Goal: Task Accomplishment & Management: Manage account settings

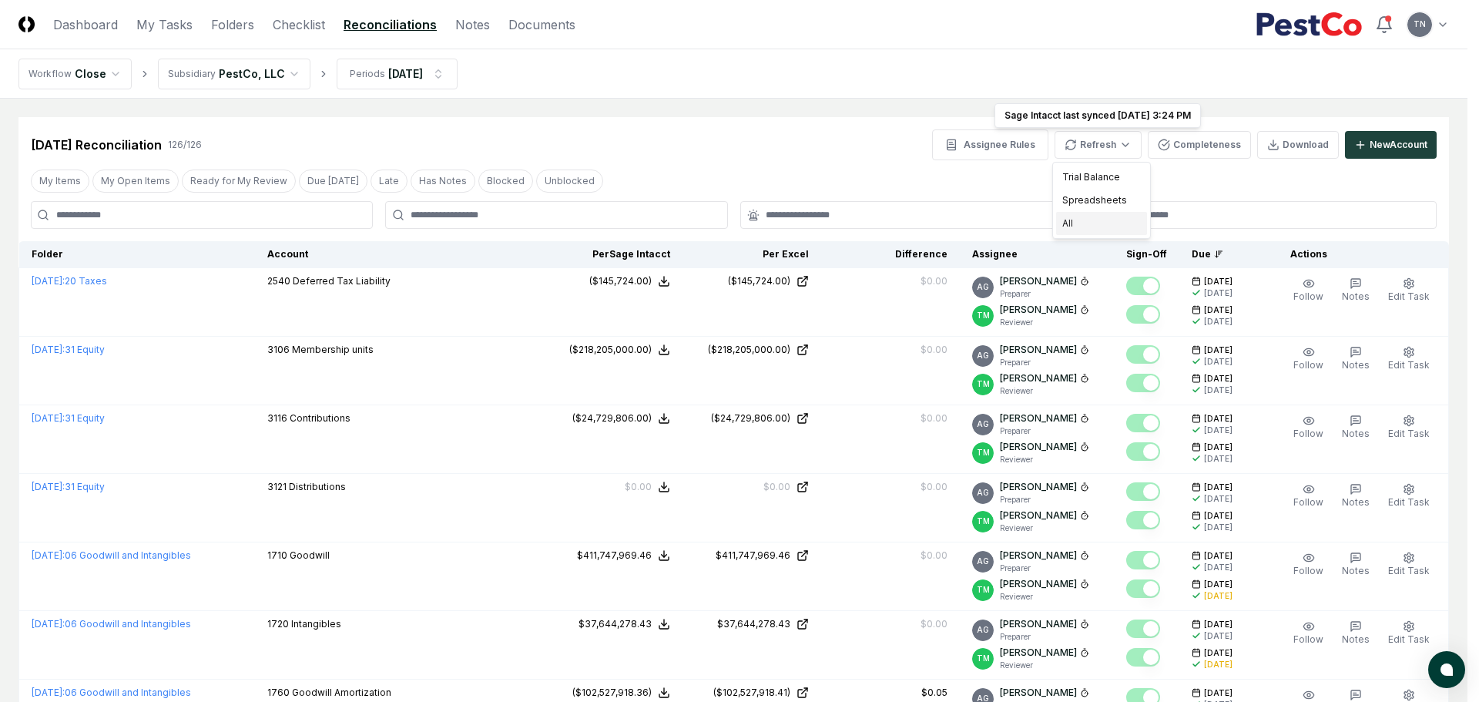
click at [1070, 226] on div "All" at bounding box center [1101, 223] width 91 height 23
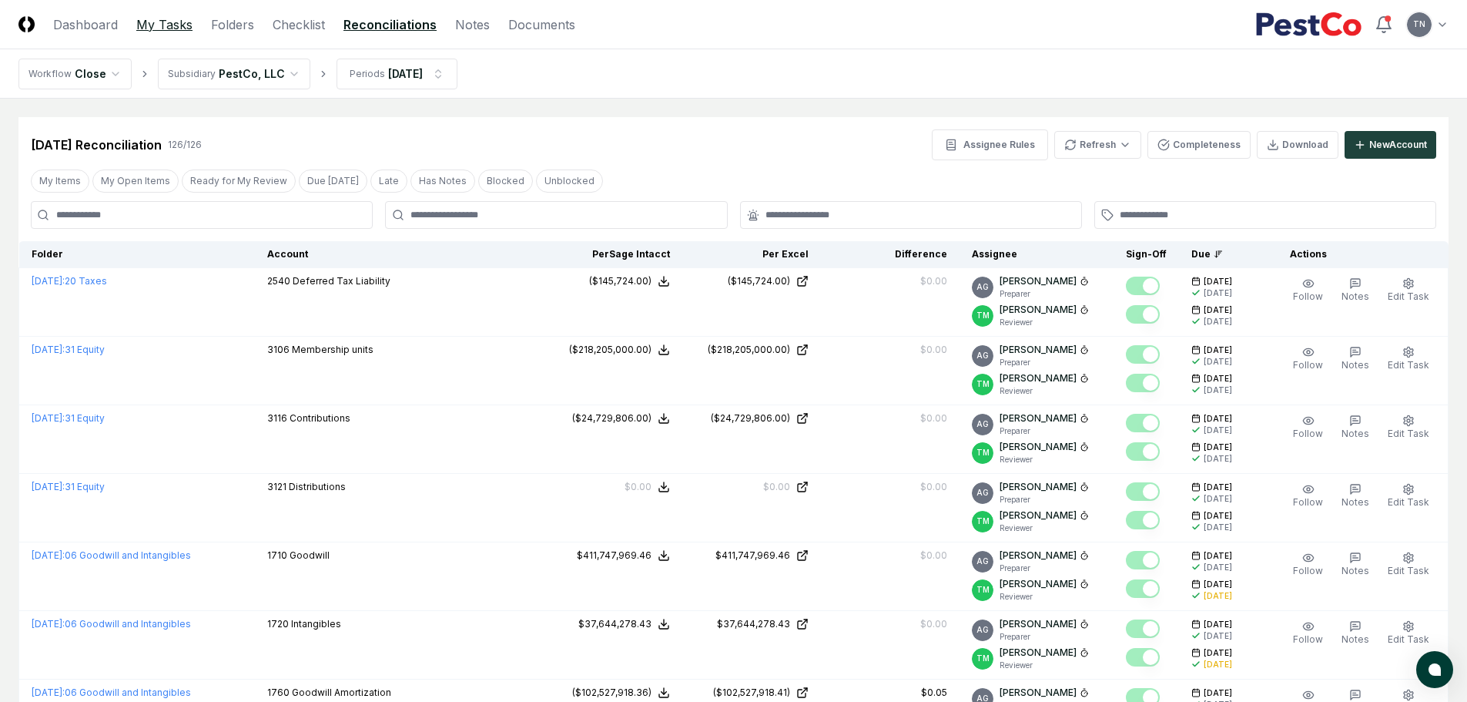
click at [159, 23] on link "My Tasks" at bounding box center [164, 24] width 56 height 18
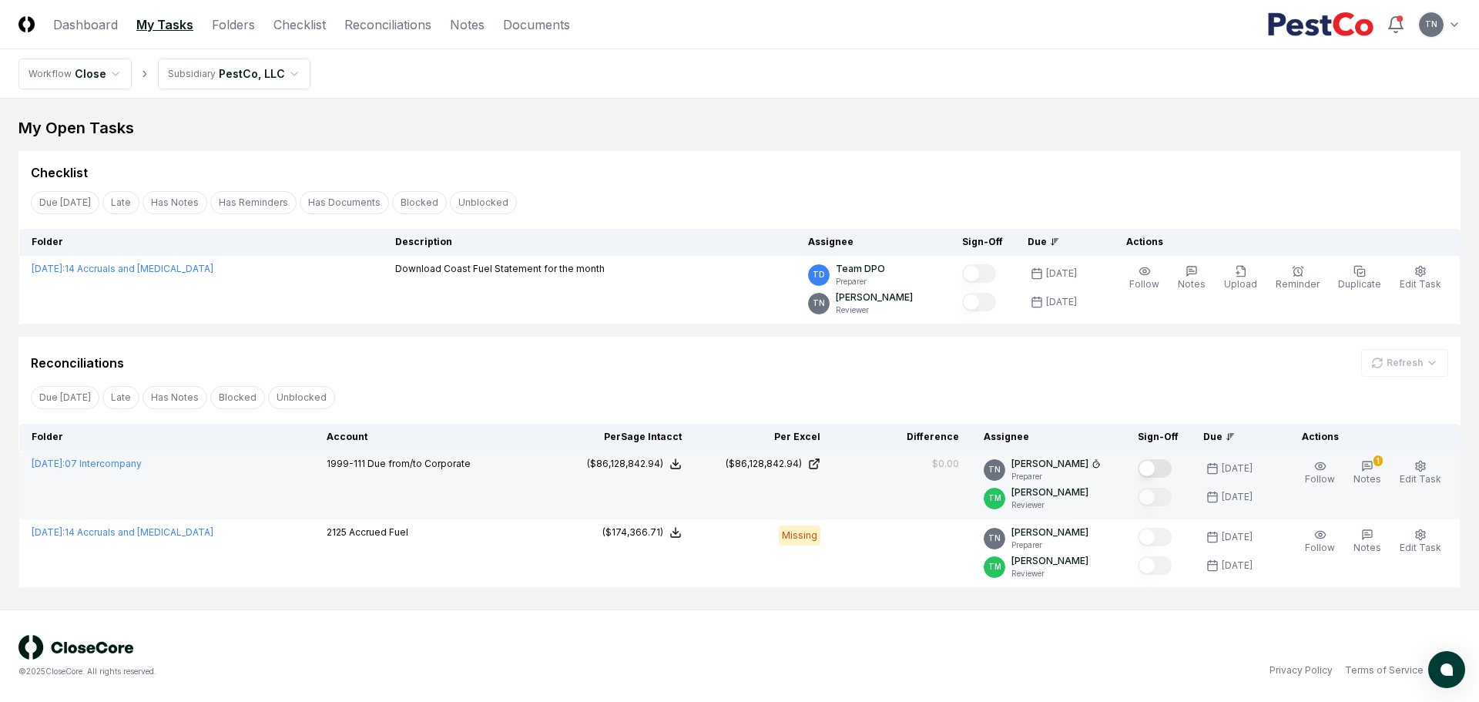
click at [1169, 465] on button "Mark complete" at bounding box center [1155, 468] width 34 height 18
click at [390, 13] on header "CloseCore Dashboard My Tasks Folders Checklist Reconciliations Notes Documents …" at bounding box center [739, 24] width 1479 height 49
click at [387, 23] on link "Reconciliations" at bounding box center [387, 24] width 87 height 18
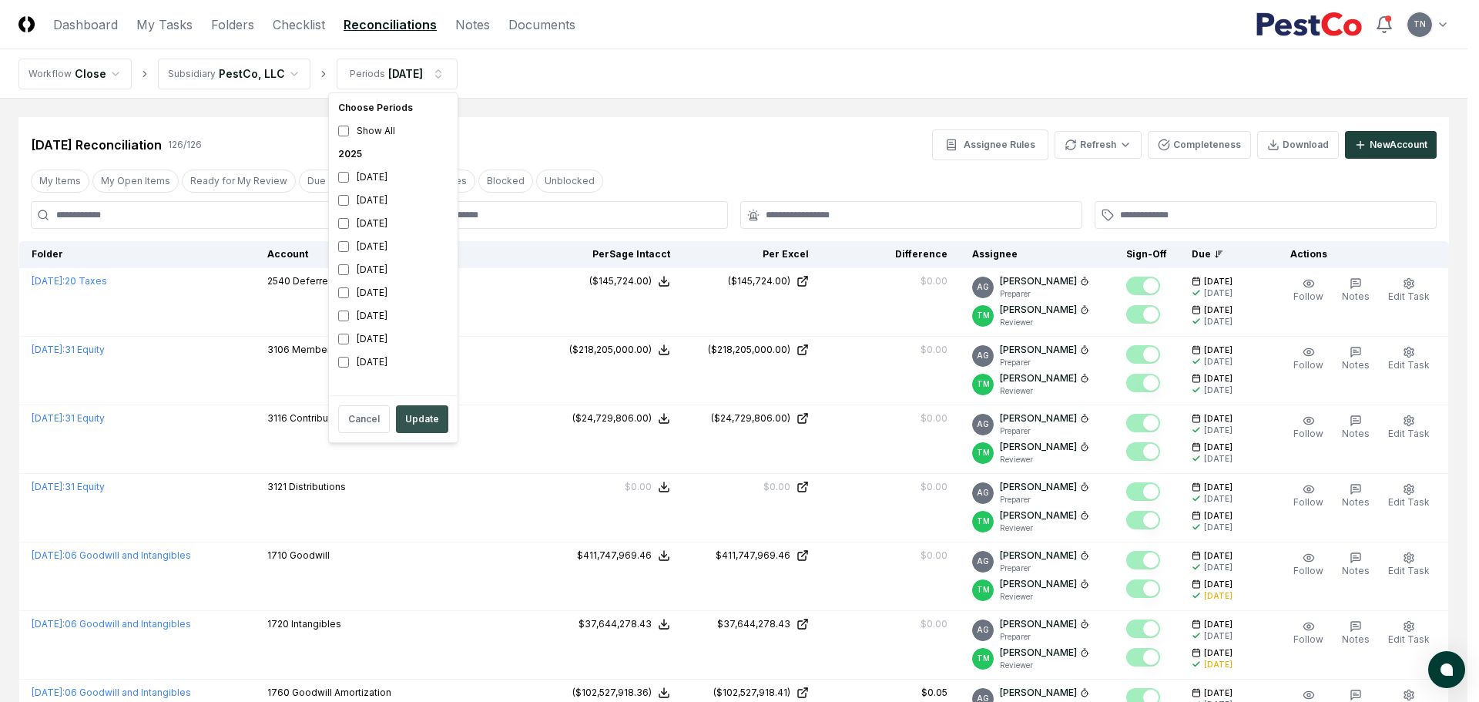
click at [427, 415] on button "Update" at bounding box center [422, 419] width 52 height 28
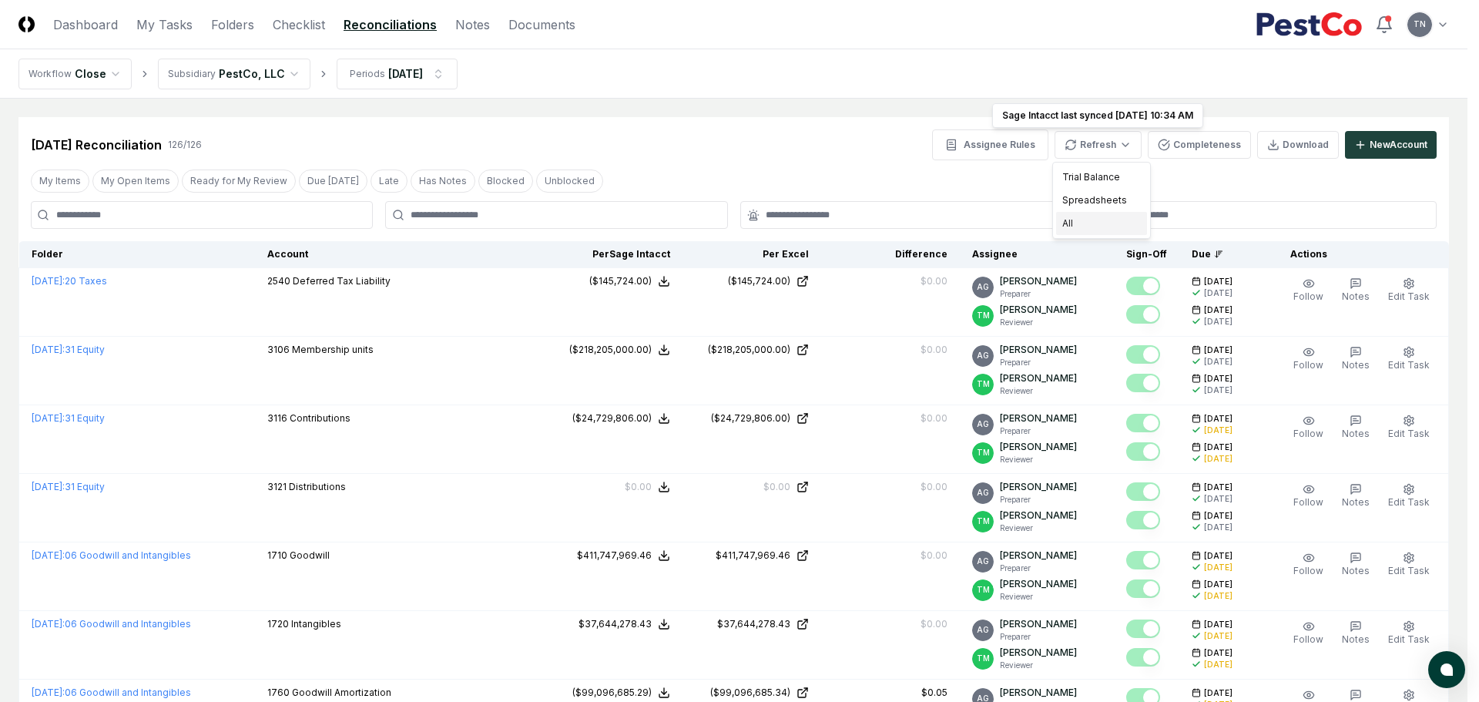
click at [1082, 224] on div "All" at bounding box center [1101, 223] width 91 height 23
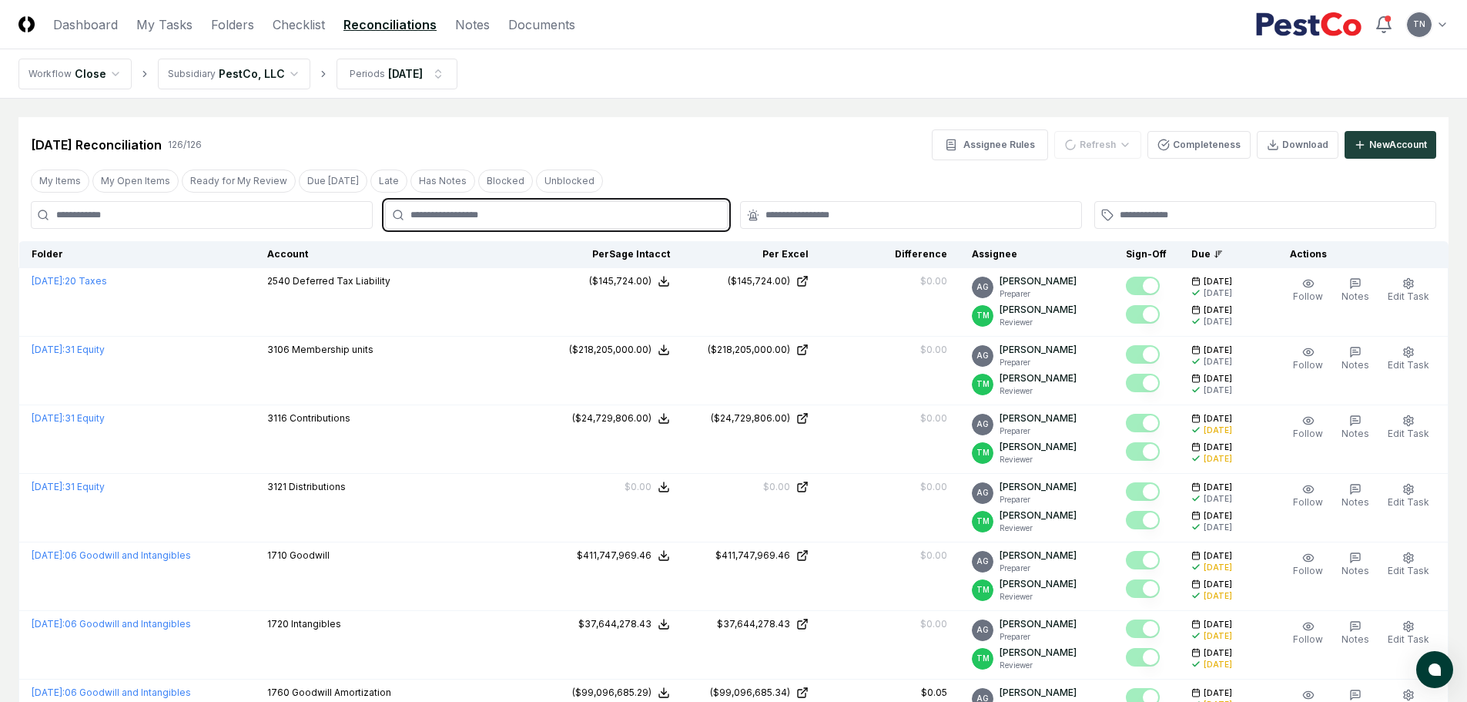
click at [488, 214] on input "text" at bounding box center [563, 215] width 307 height 14
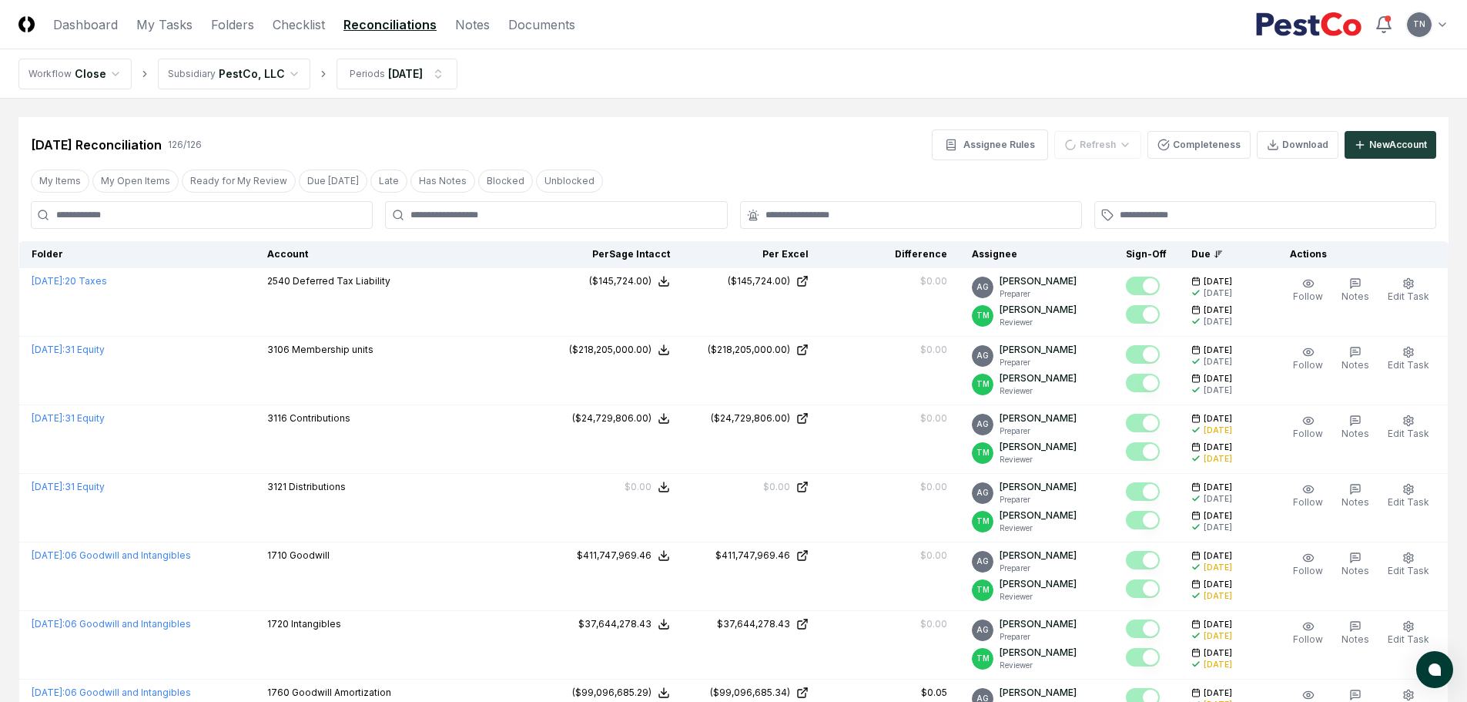
click at [236, 213] on input at bounding box center [202, 215] width 342 height 28
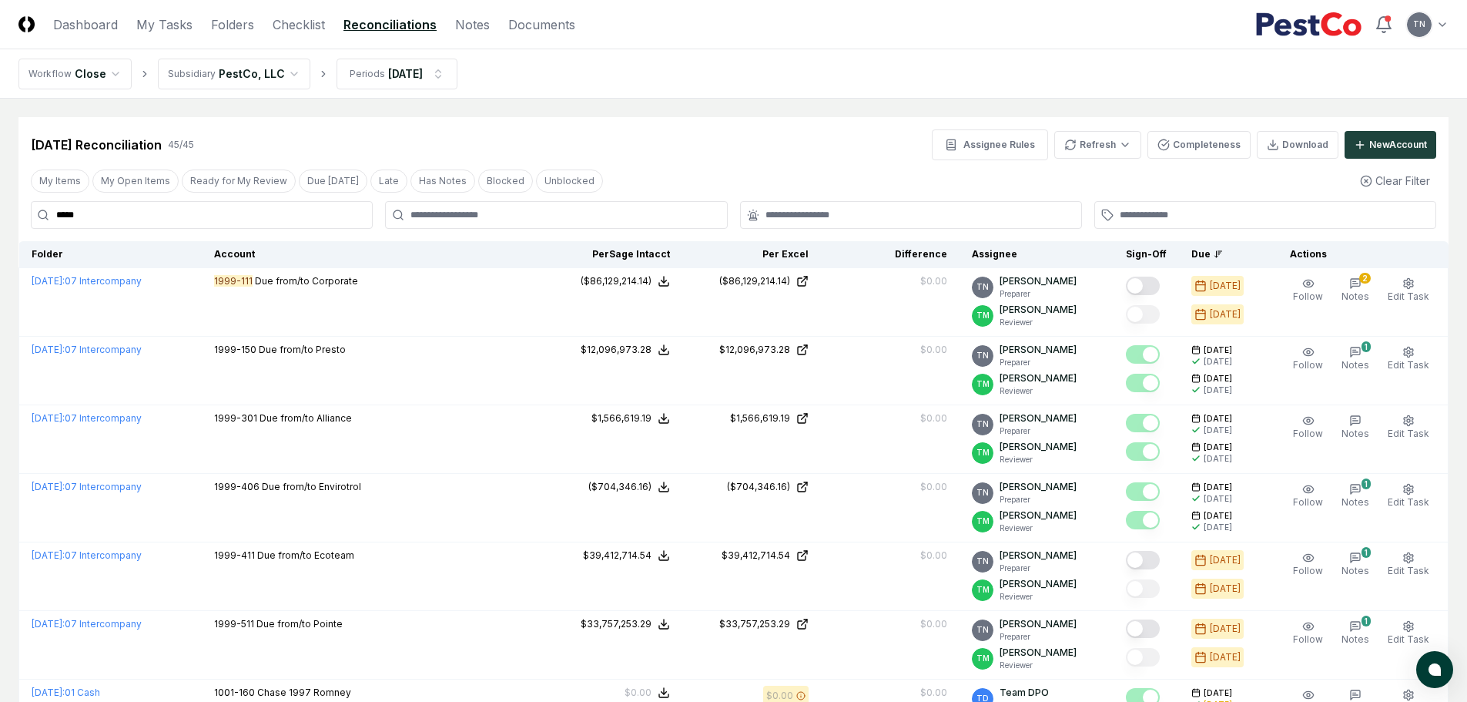
type input "*****"
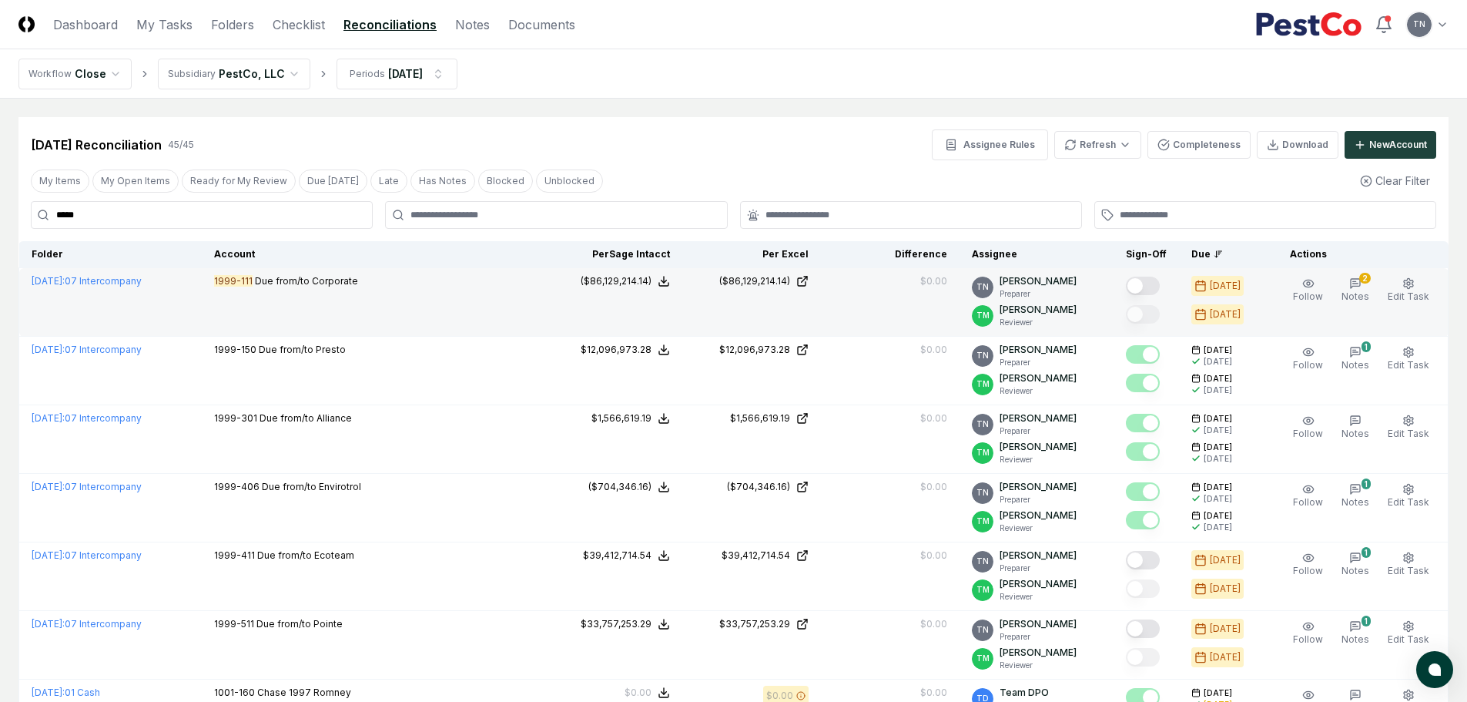
click at [1155, 284] on button "Mark complete" at bounding box center [1143, 285] width 34 height 18
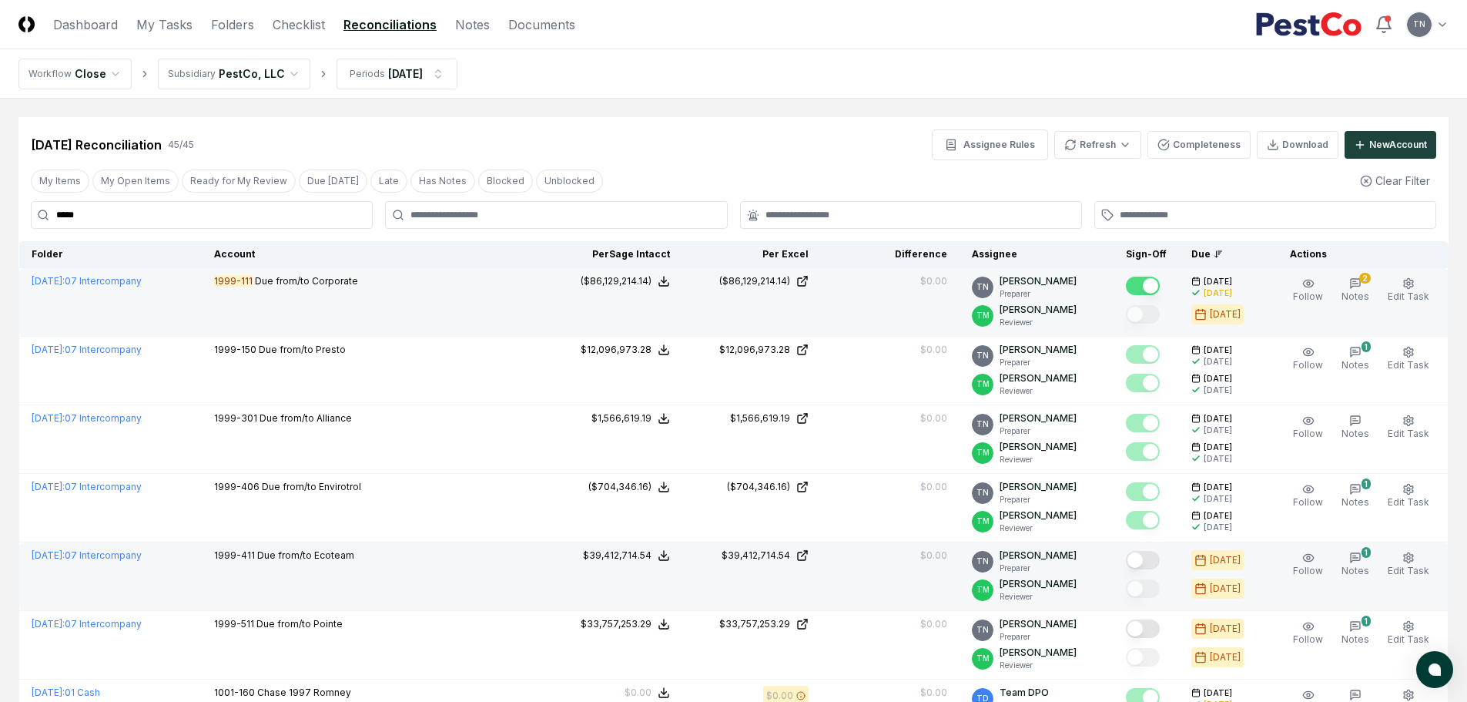
click at [1151, 559] on button "Mark complete" at bounding box center [1143, 560] width 34 height 18
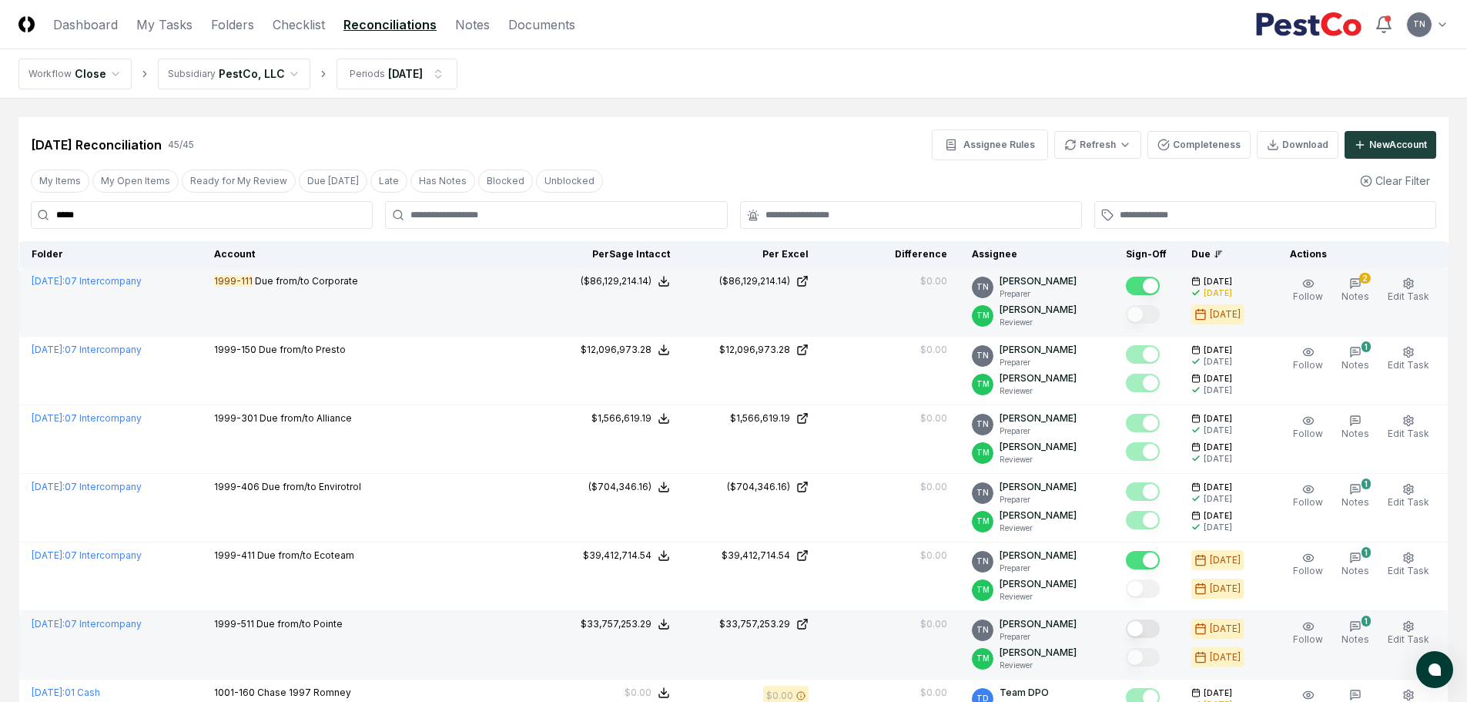
click at [1155, 627] on button "Mark complete" at bounding box center [1143, 628] width 34 height 18
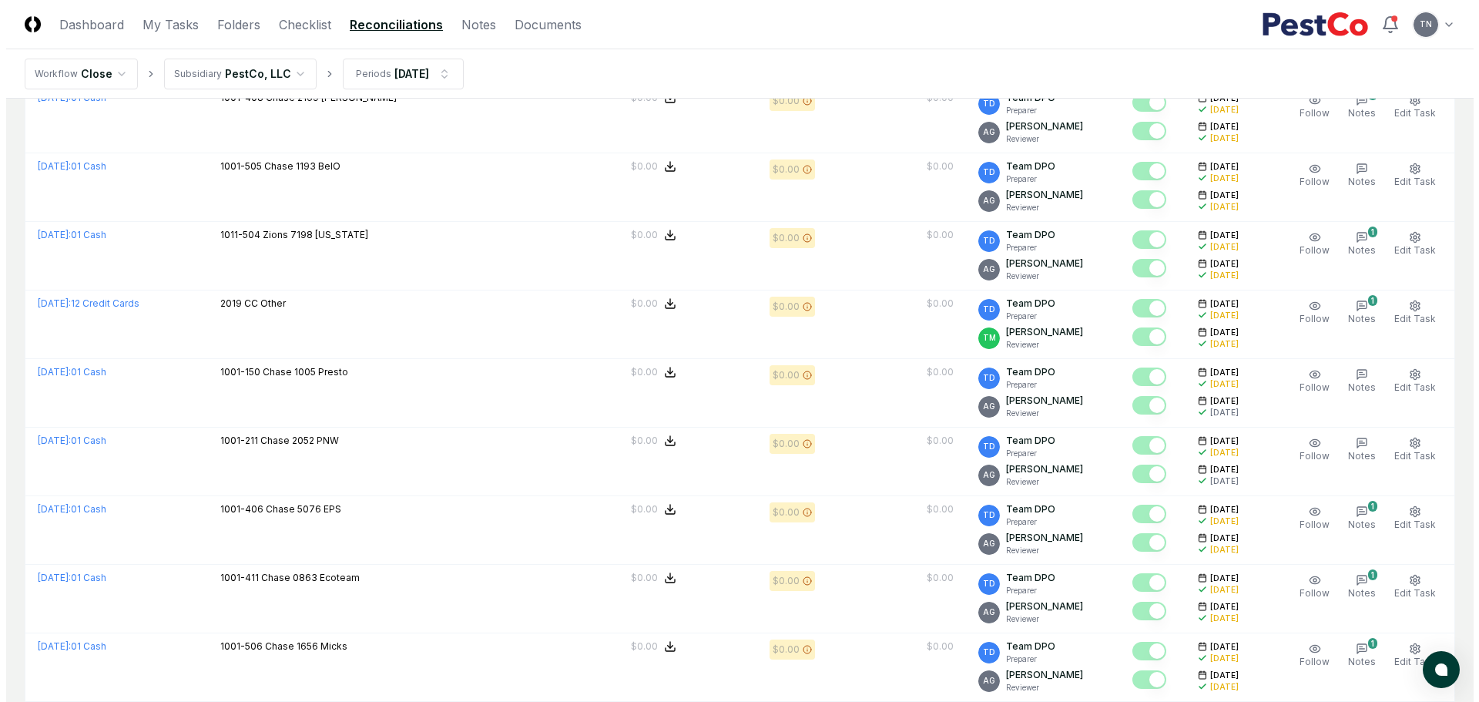
scroll to position [616, 0]
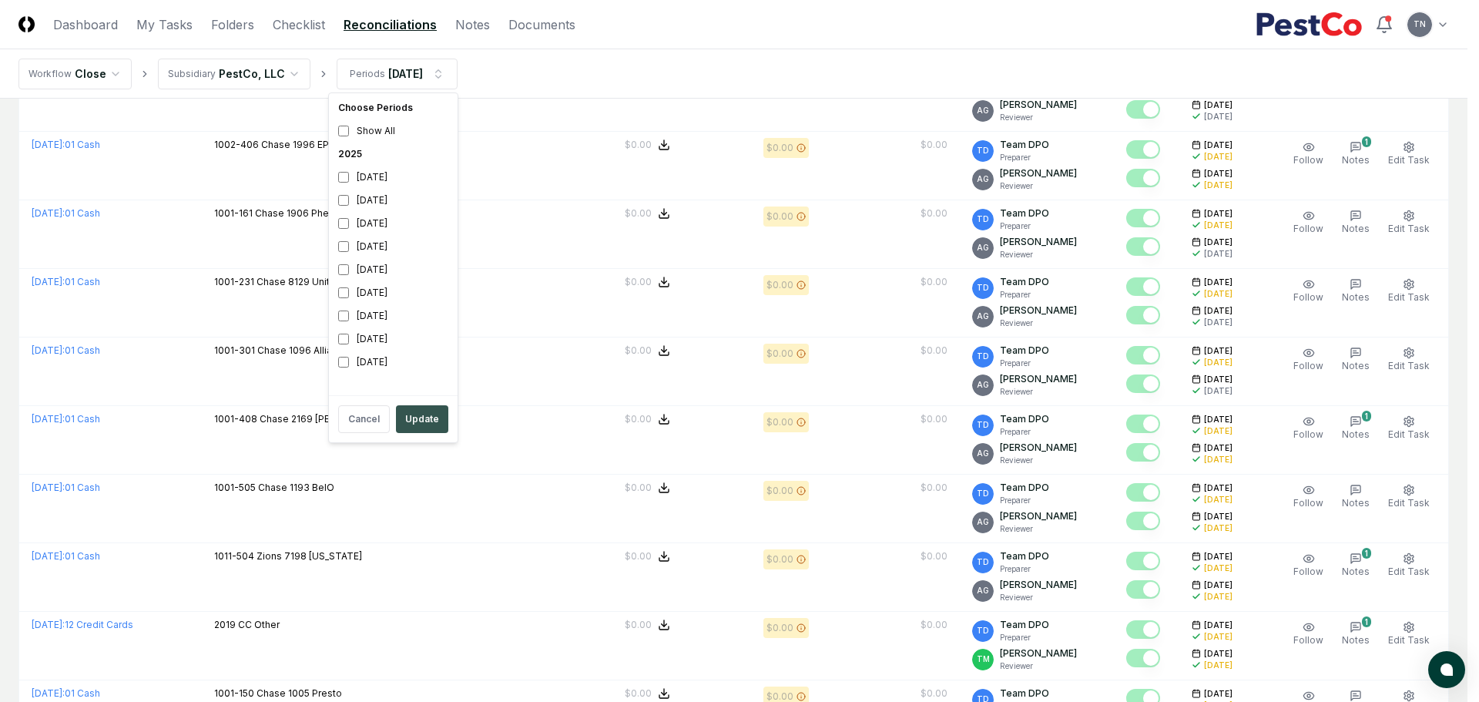
click at [416, 425] on button "Update" at bounding box center [422, 419] width 52 height 28
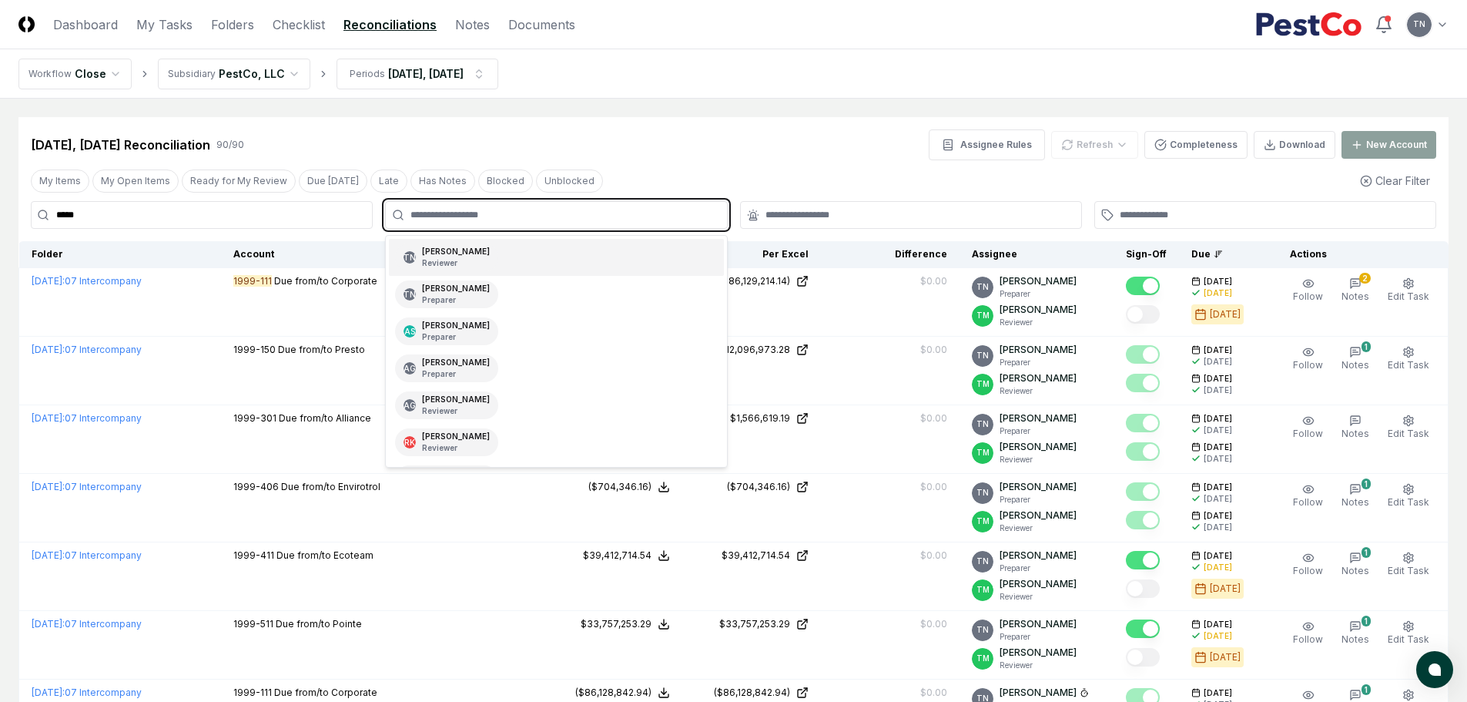
click at [439, 219] on input "text" at bounding box center [563, 215] width 307 height 14
click at [441, 287] on div "[PERSON_NAME] Preparer" at bounding box center [456, 294] width 68 height 23
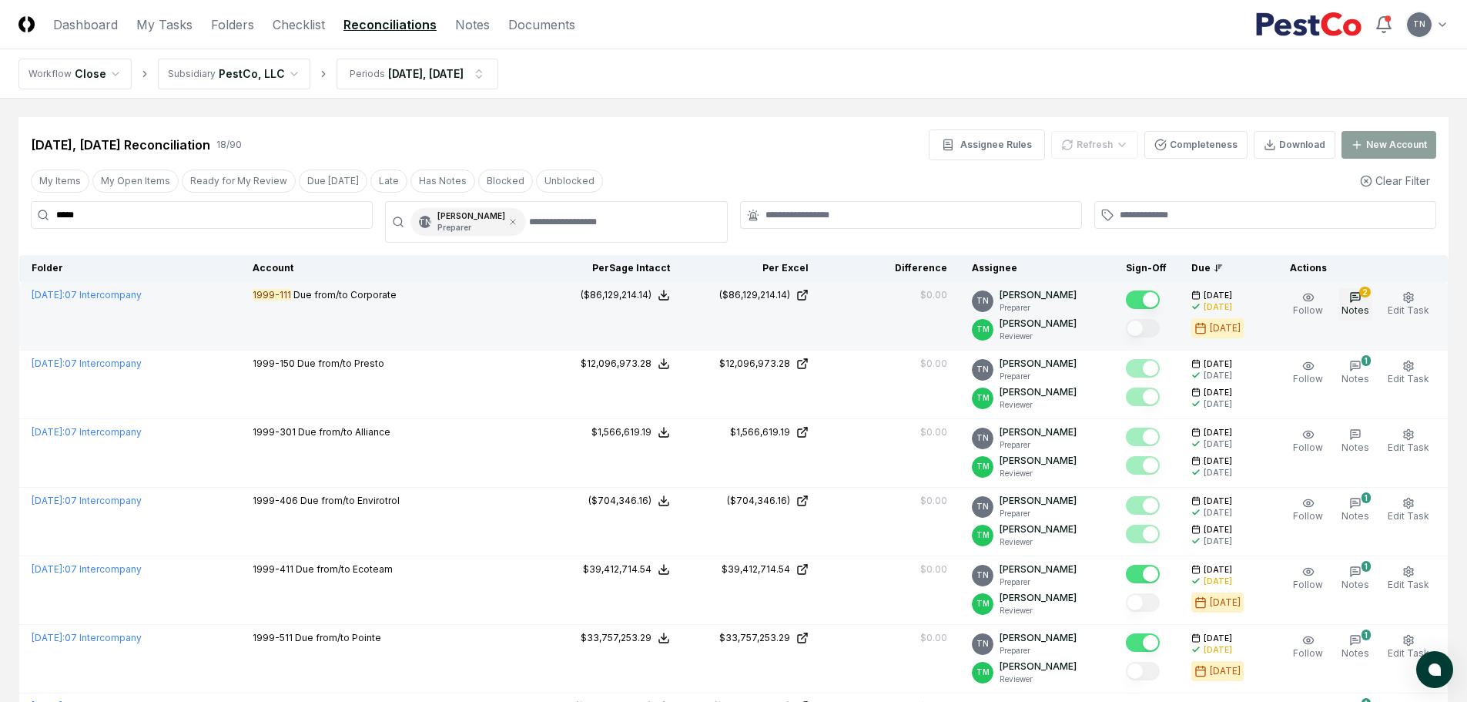
click at [1369, 299] on button "2 Notes" at bounding box center [1356, 304] width 34 height 32
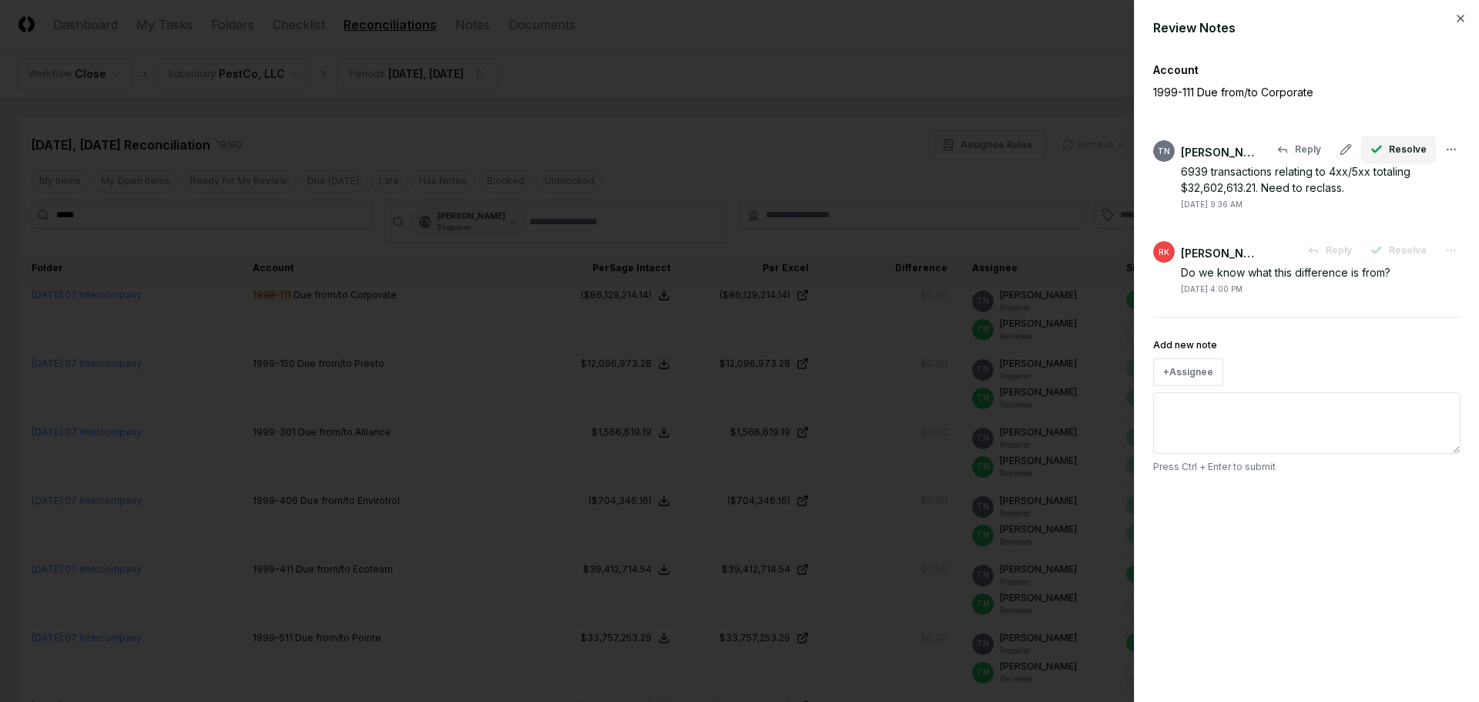
click at [1417, 148] on span "Resolve" at bounding box center [1408, 149] width 38 height 14
click at [1409, 253] on span "Resolve" at bounding box center [1408, 250] width 38 height 14
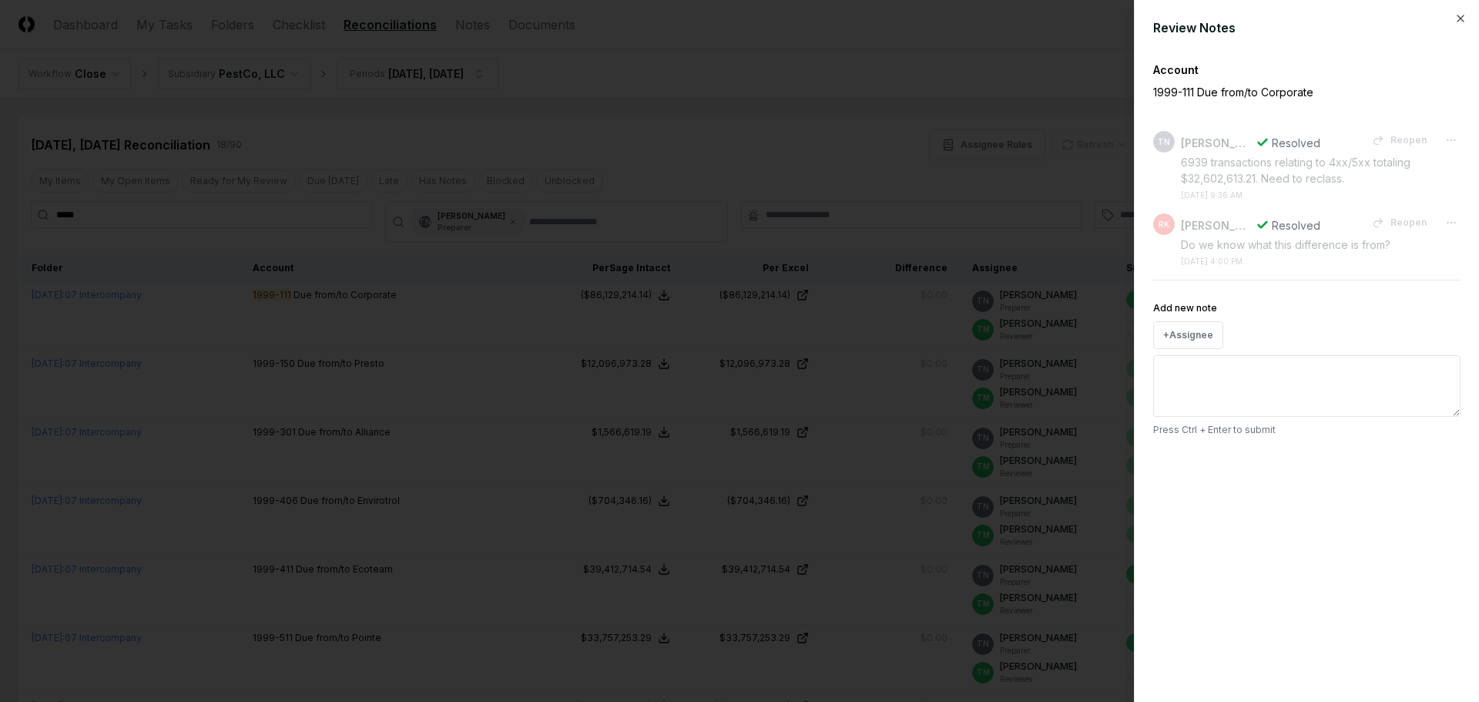
click at [999, 128] on div at bounding box center [739, 351] width 1479 height 702
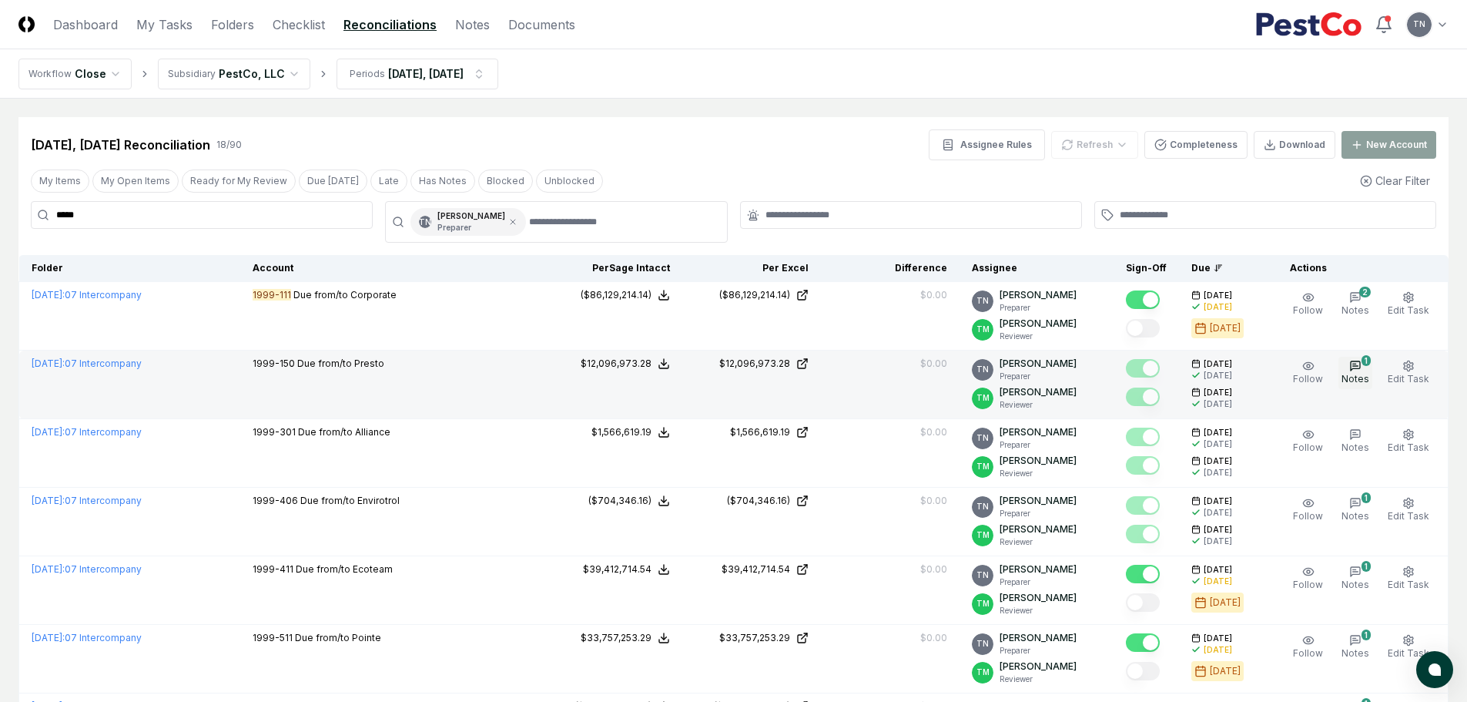
click at [1355, 375] on span "Notes" at bounding box center [1356, 379] width 28 height 12
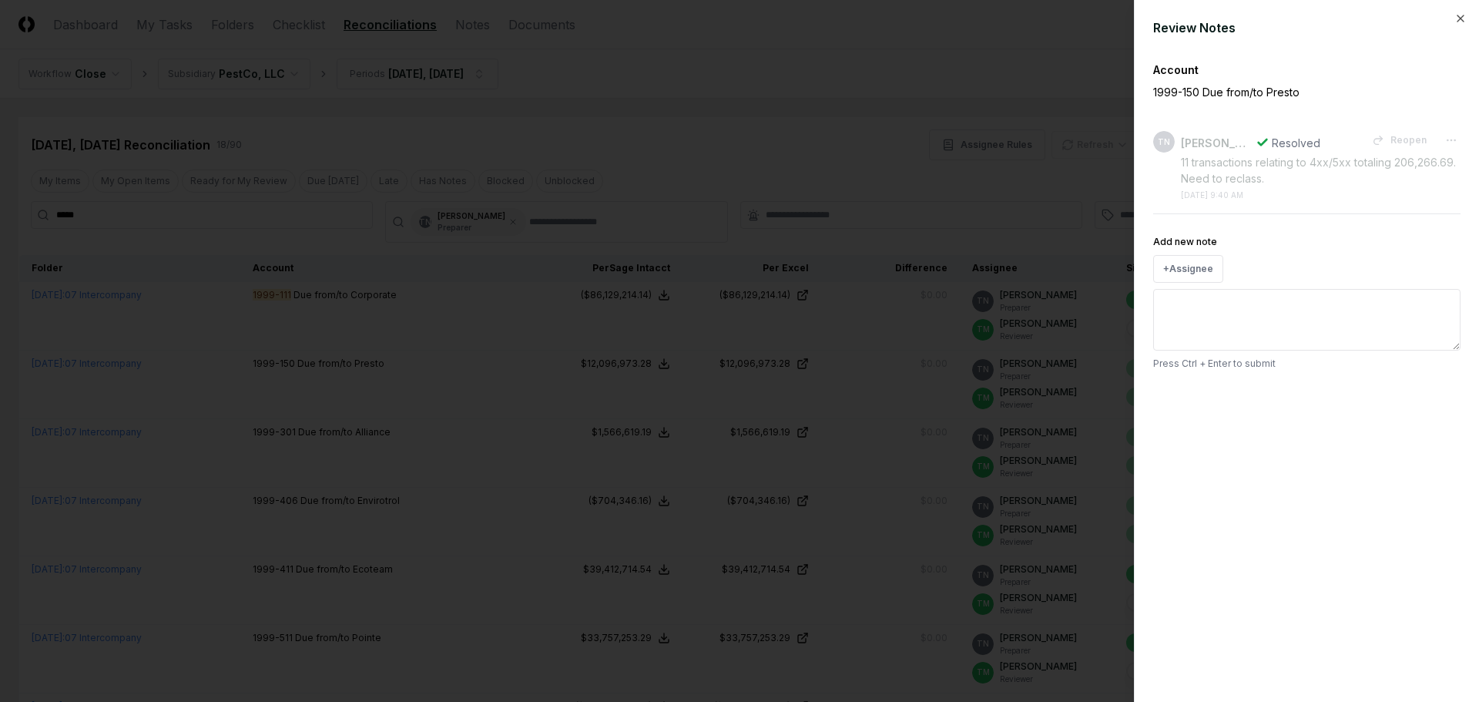
click at [1030, 81] on div at bounding box center [739, 351] width 1479 height 702
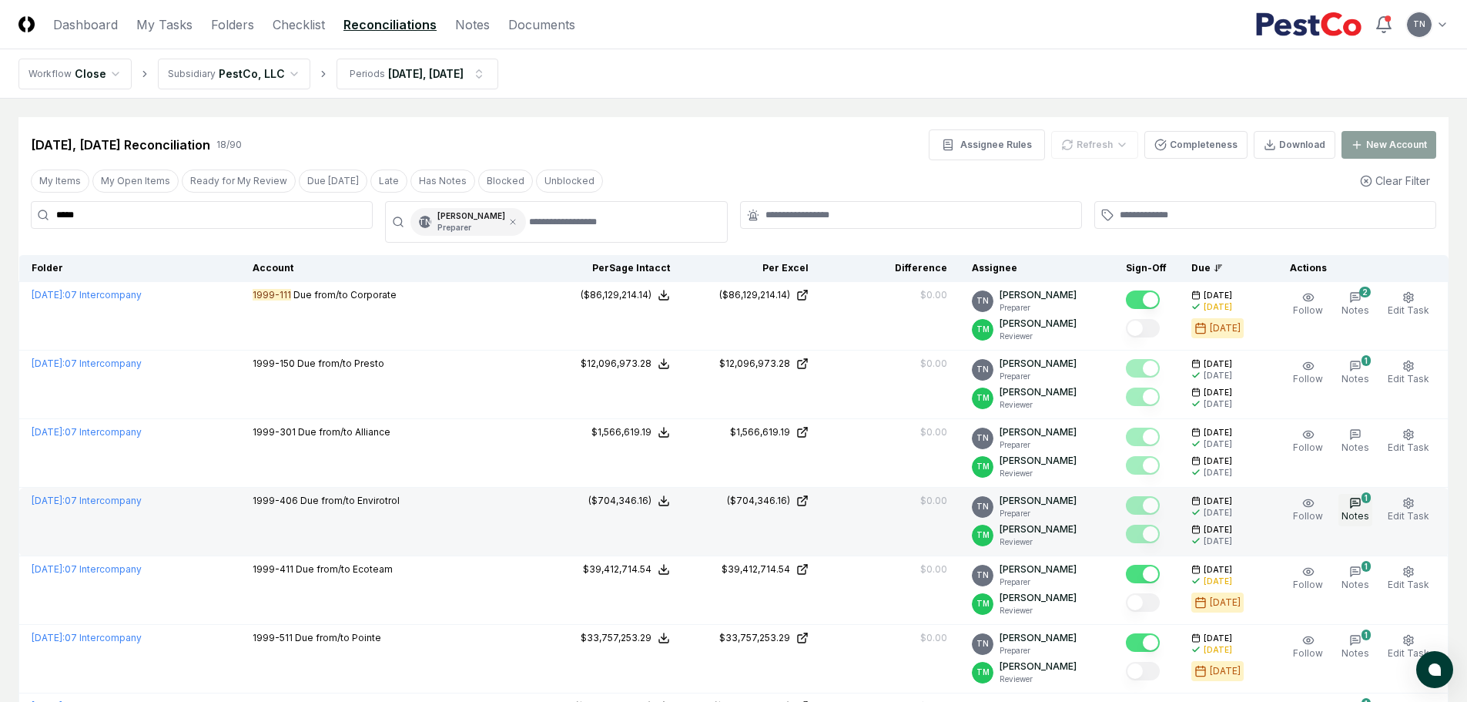
click at [1357, 508] on icon "button" at bounding box center [1355, 503] width 12 height 12
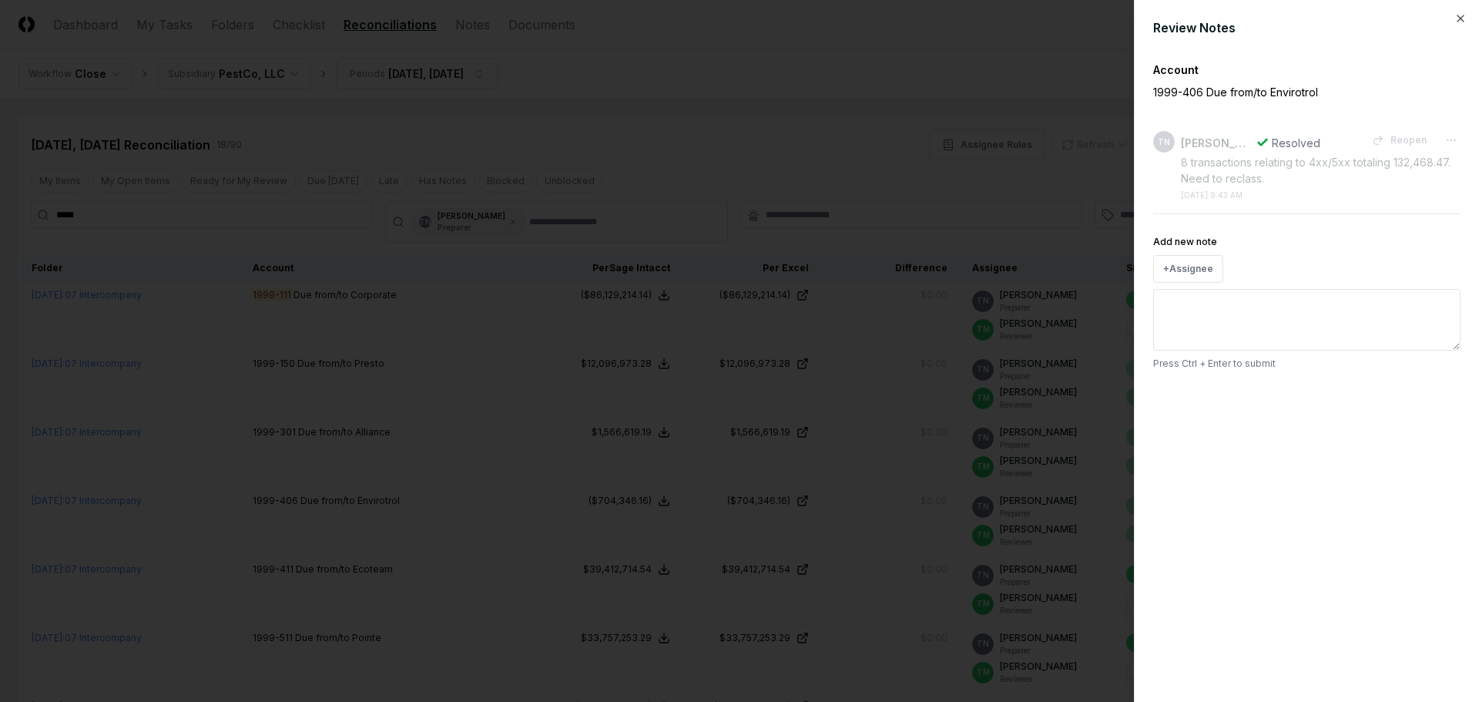
click at [853, 139] on div at bounding box center [739, 351] width 1479 height 702
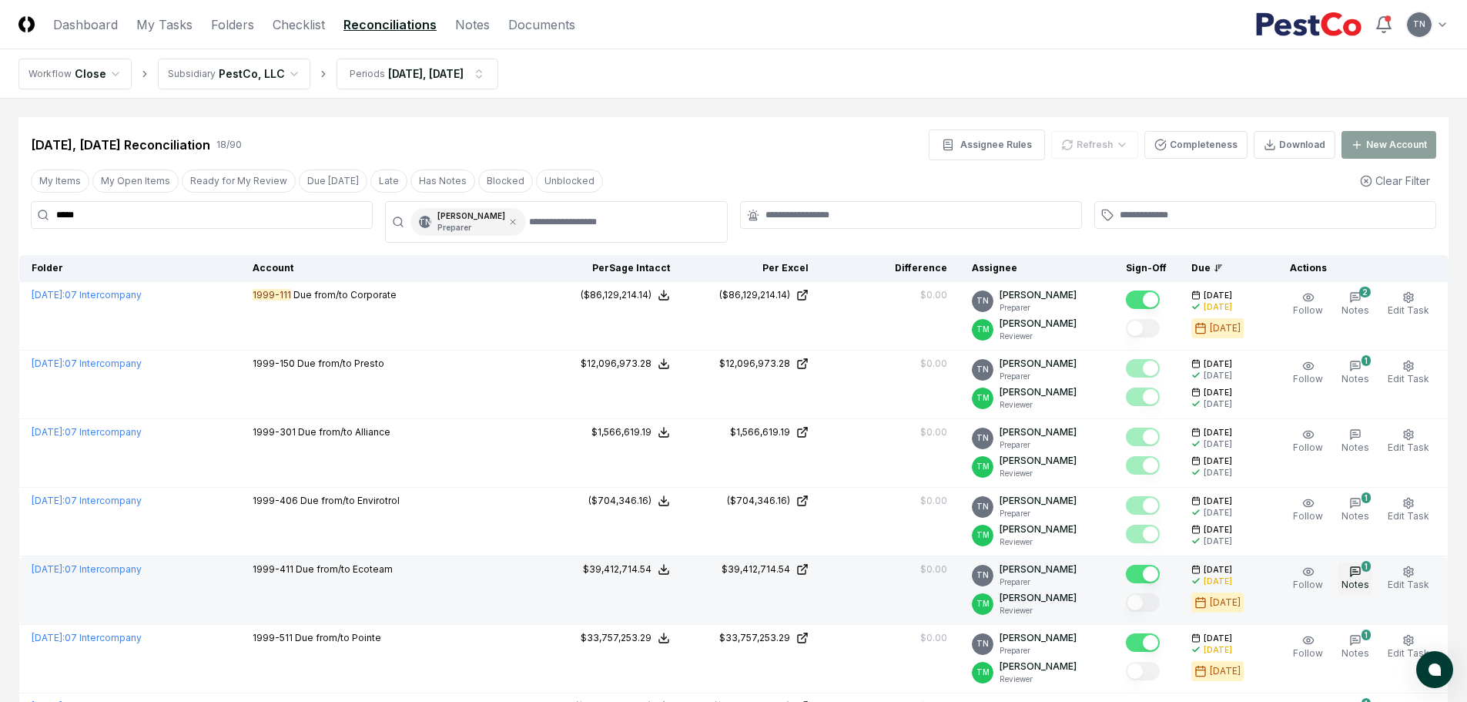
click at [1361, 576] on icon "button" at bounding box center [1355, 571] width 12 height 12
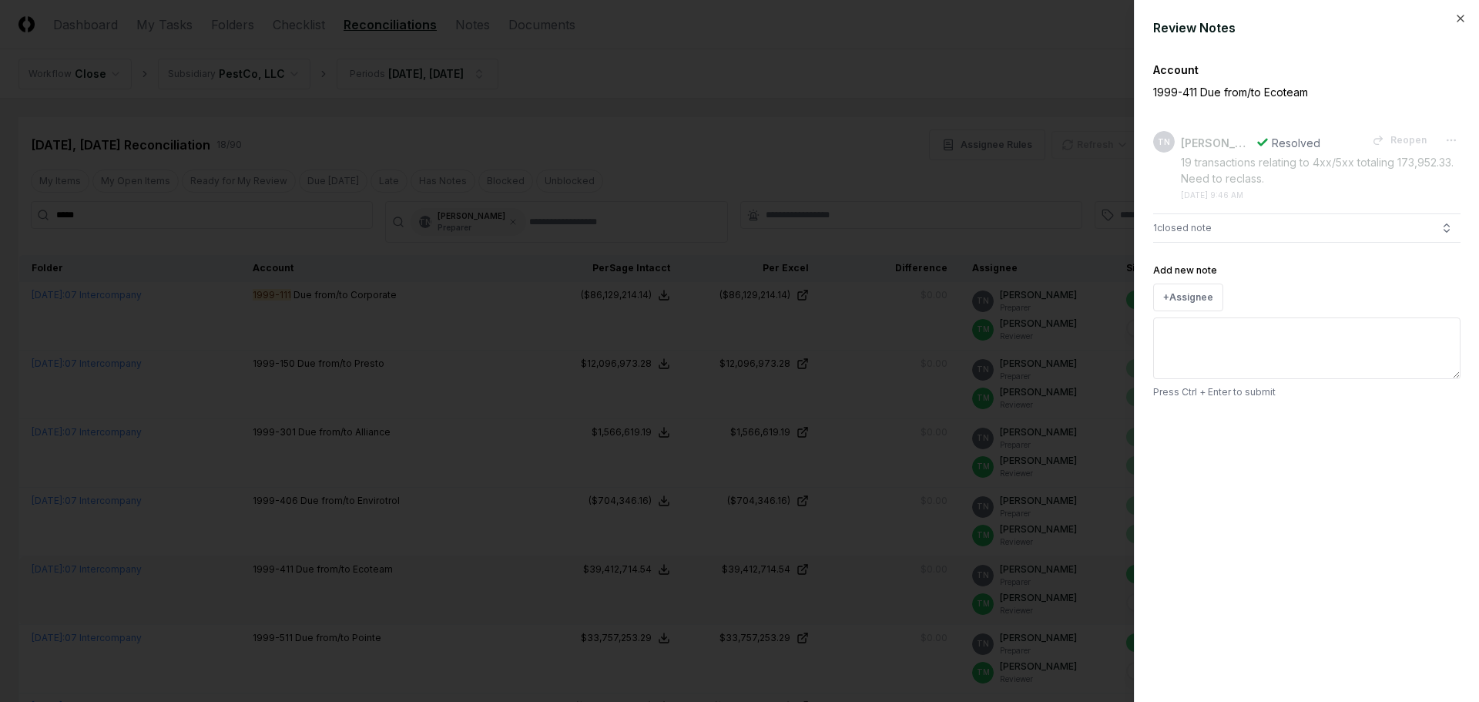
click at [1361, 576] on div "Review Notes Account 1999-411 Due from/to Ecoteam TN [PERSON_NAME] Resolved Reo…" at bounding box center [1306, 351] width 345 height 702
click at [1000, 570] on div at bounding box center [739, 351] width 1479 height 702
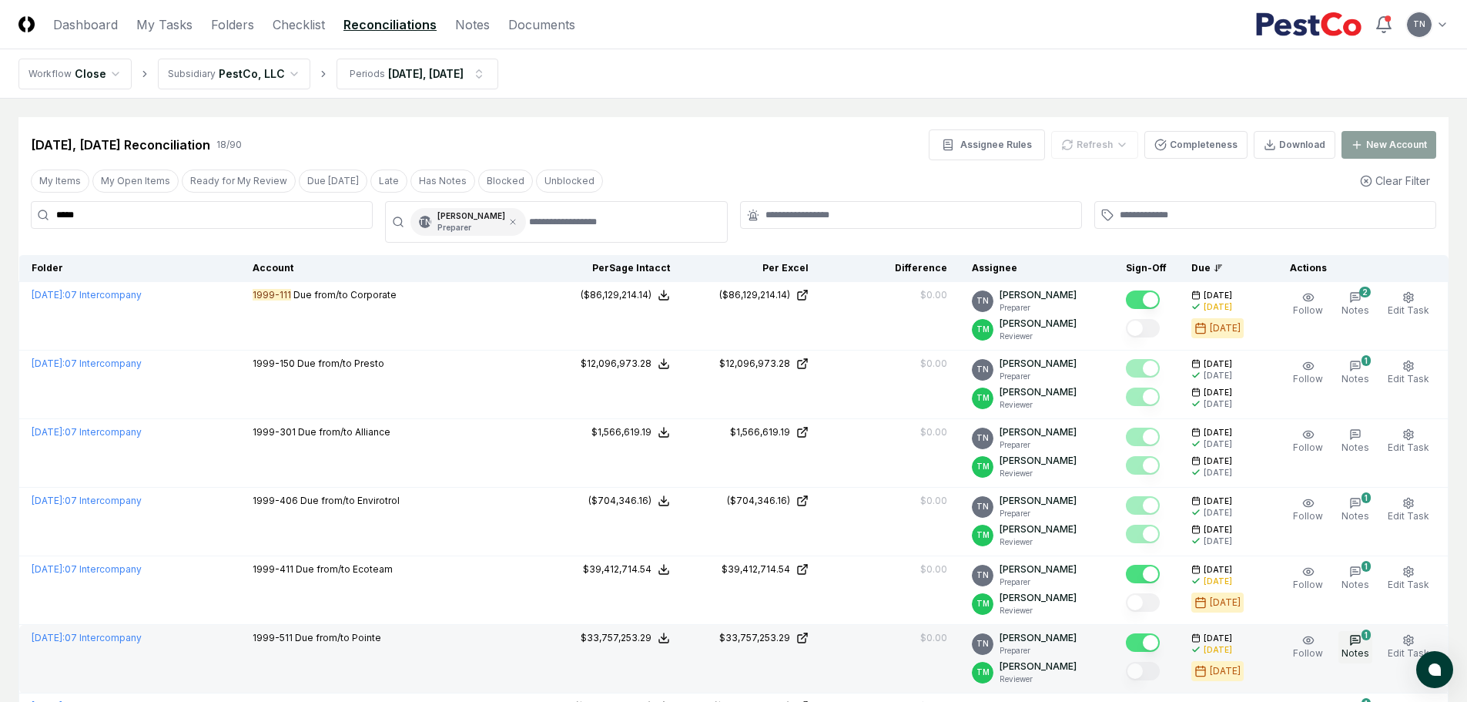
click at [1352, 641] on button "1 Notes" at bounding box center [1356, 647] width 34 height 32
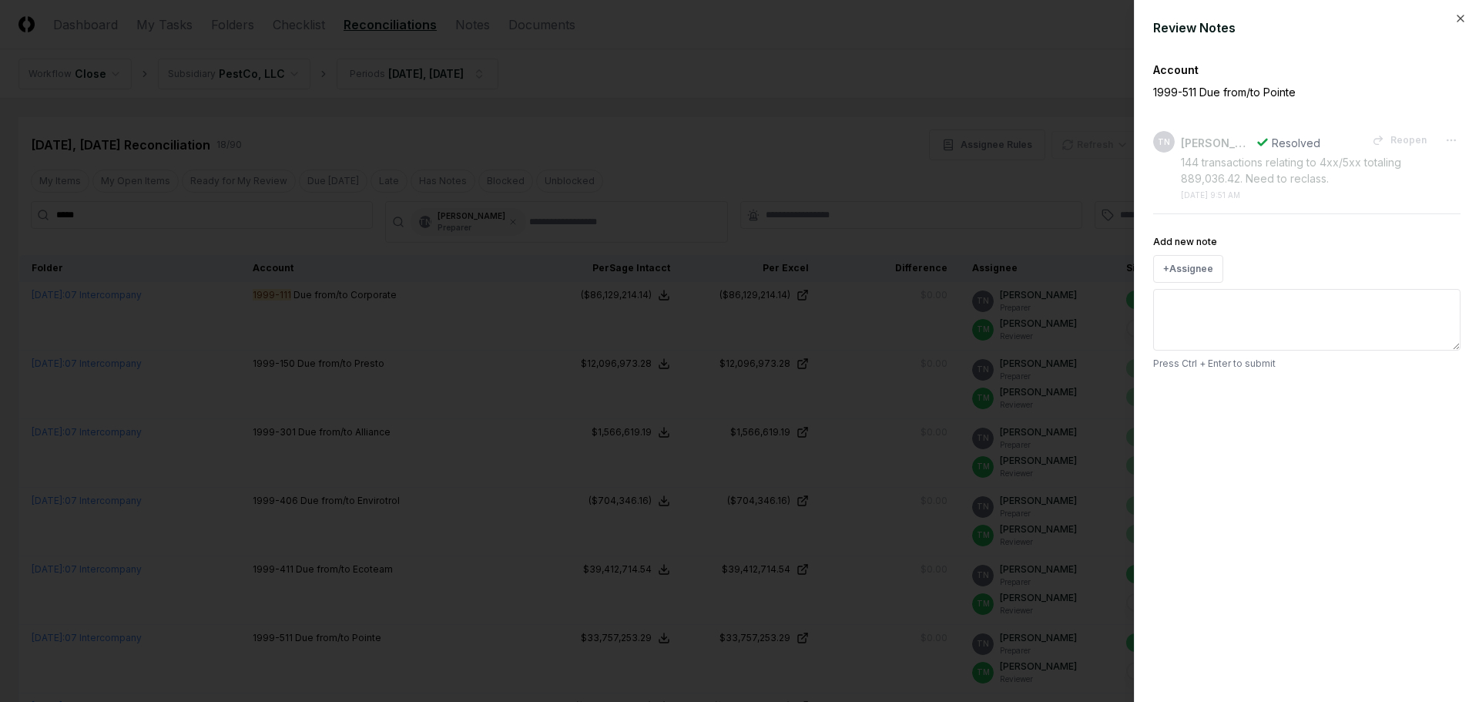
click at [1097, 643] on div at bounding box center [739, 351] width 1479 height 702
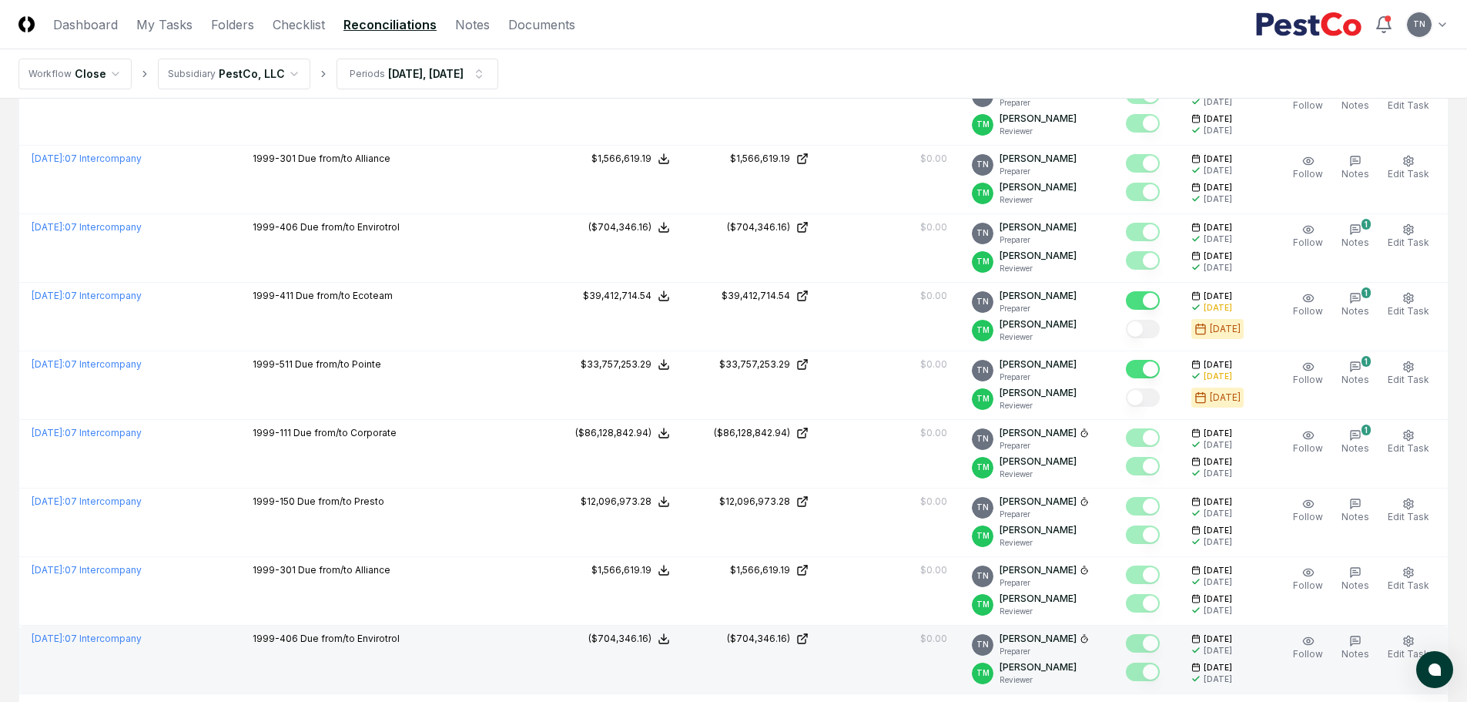
scroll to position [308, 0]
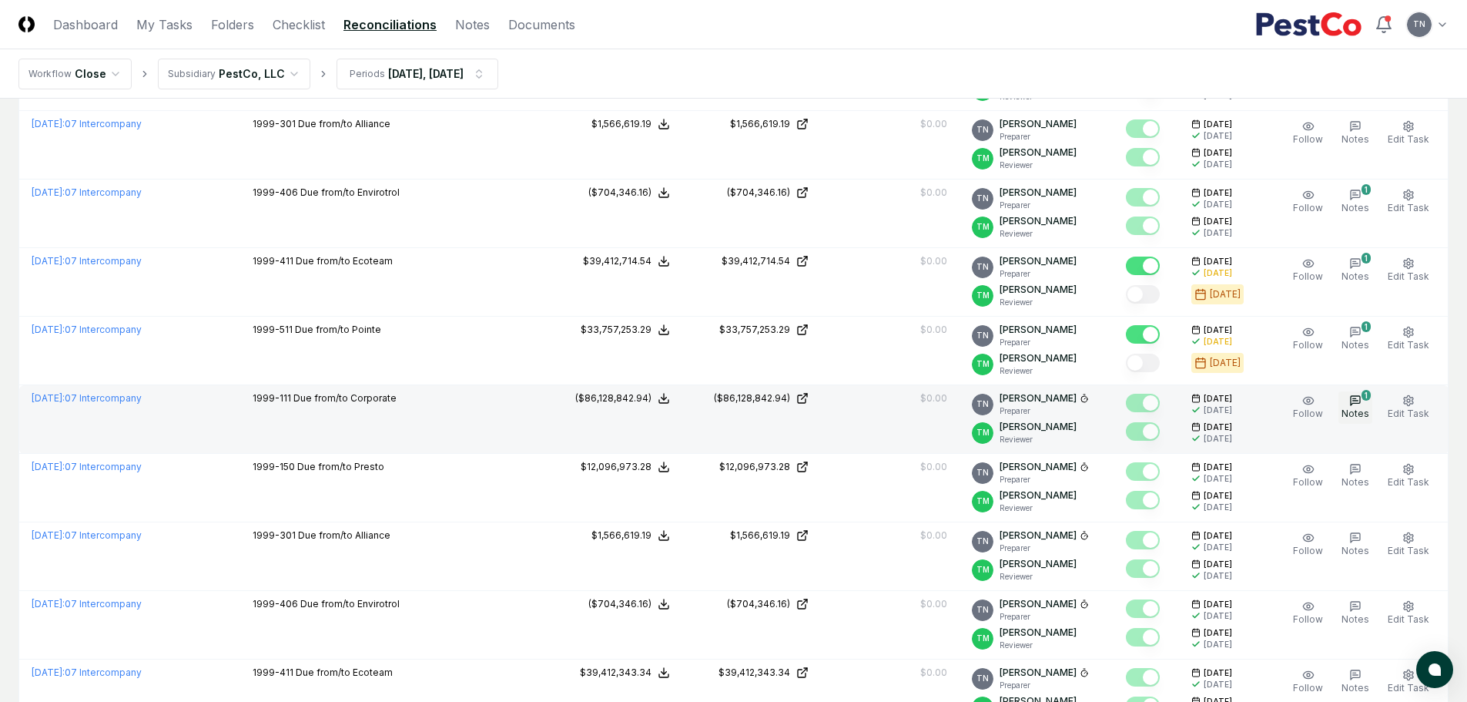
click at [1361, 398] on icon "button" at bounding box center [1355, 400] width 12 height 12
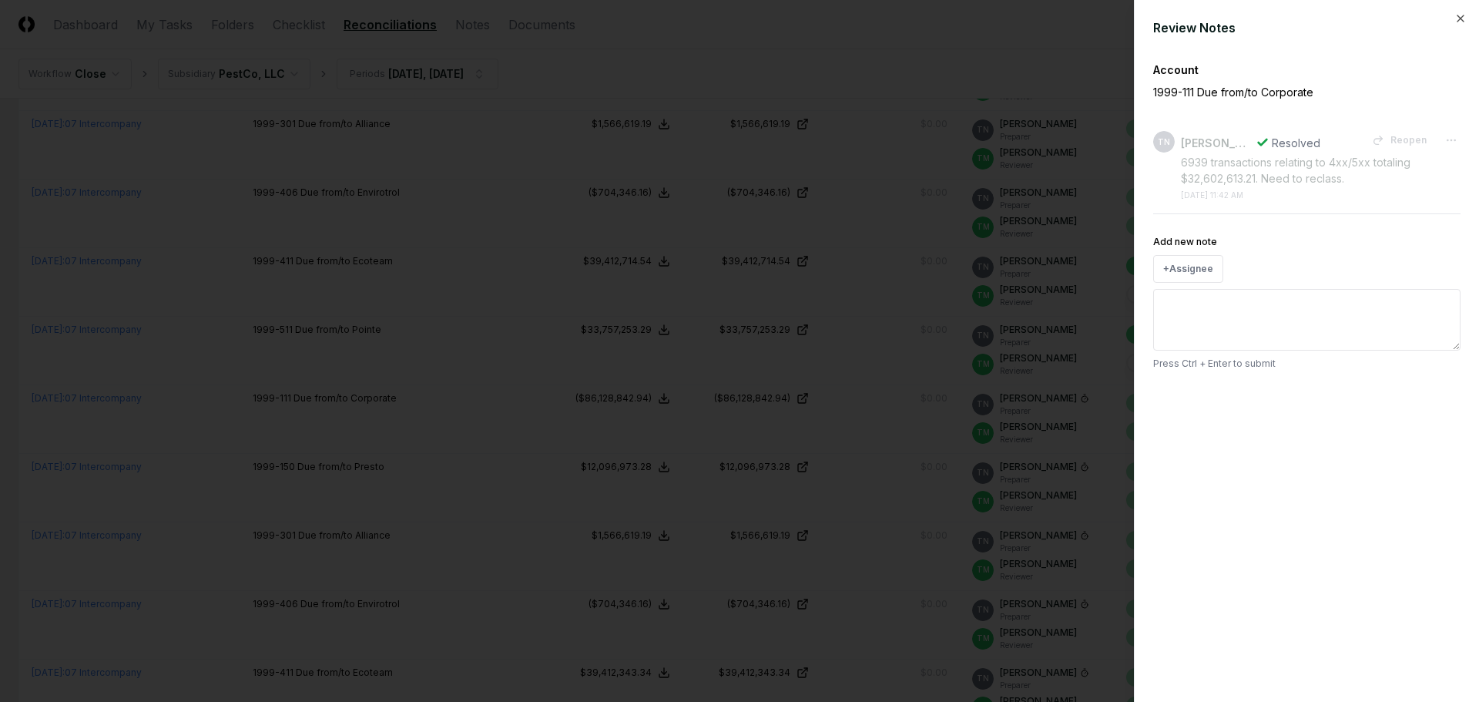
click at [950, 480] on div at bounding box center [739, 351] width 1479 height 702
